Goal: Information Seeking & Learning: Learn about a topic

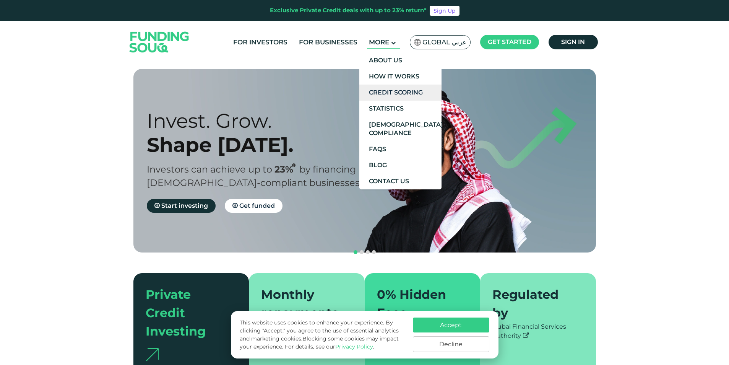
click at [395, 95] on link "Credit Scoring" at bounding box center [400, 92] width 82 height 16
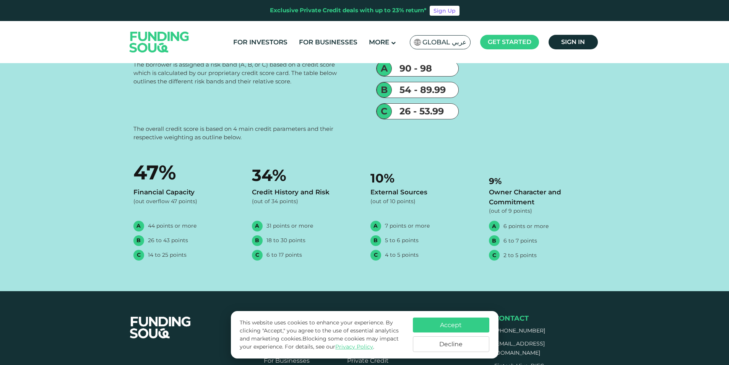
scroll to position [497, 0]
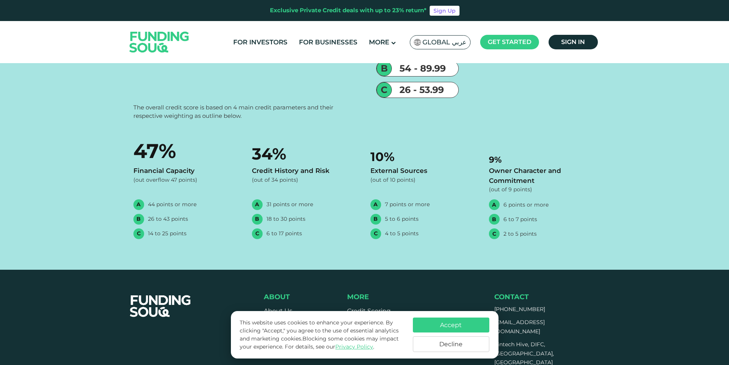
click at [452, 323] on button "Accept" at bounding box center [451, 324] width 76 height 15
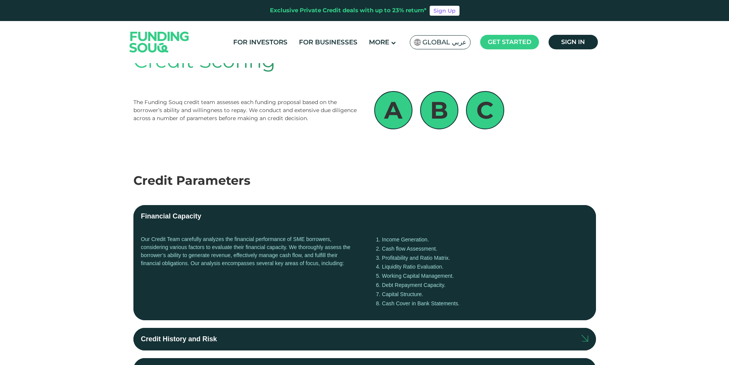
scroll to position [0, 0]
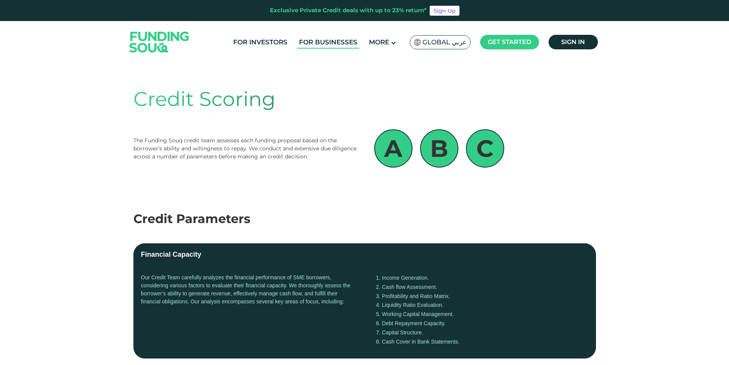
click at [337, 39] on link "For Businesses" at bounding box center [328, 42] width 62 height 13
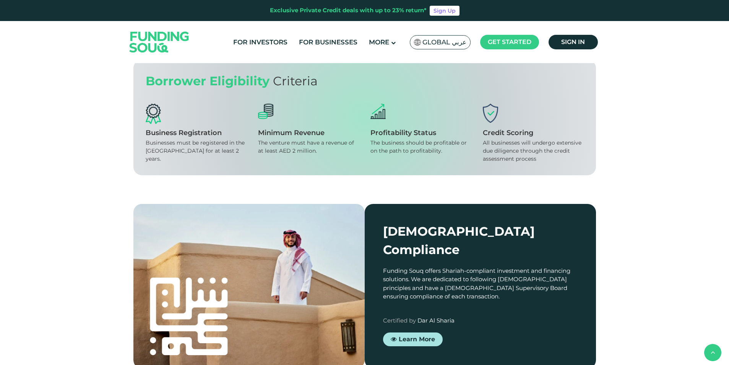
scroll to position [841, 0]
